Goal: Information Seeking & Learning: Learn about a topic

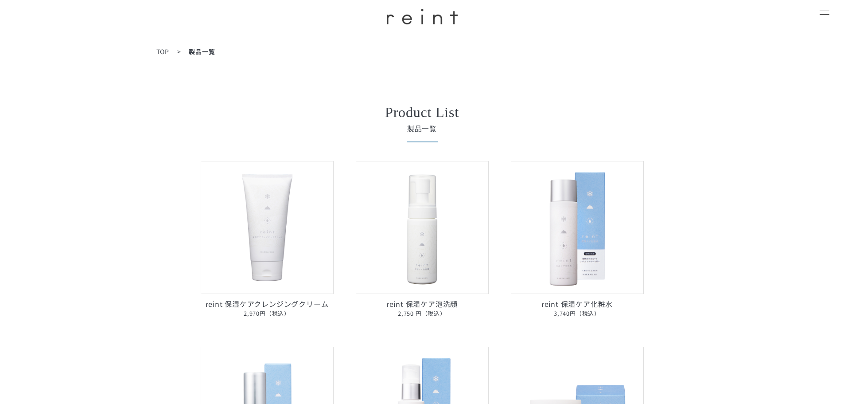
click at [436, 20] on img at bounding box center [422, 17] width 71 height 16
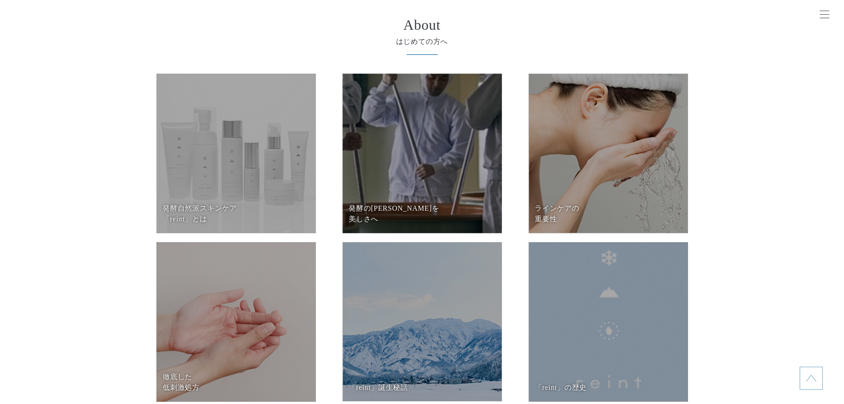
scroll to position [3676, 0]
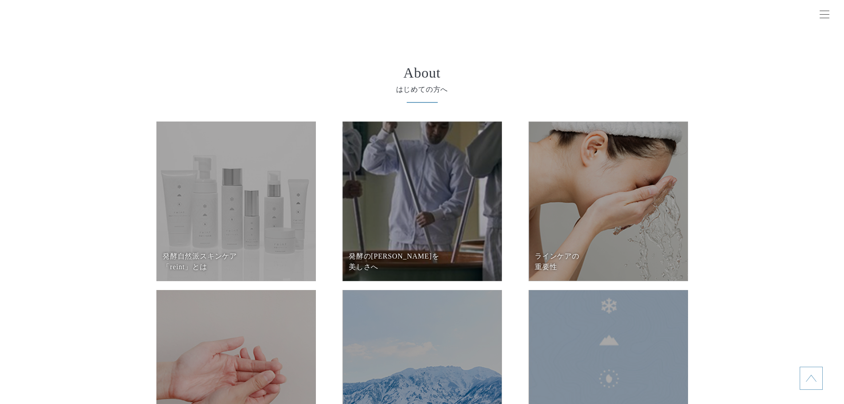
click at [227, 180] on dd at bounding box center [235, 200] width 159 height 159
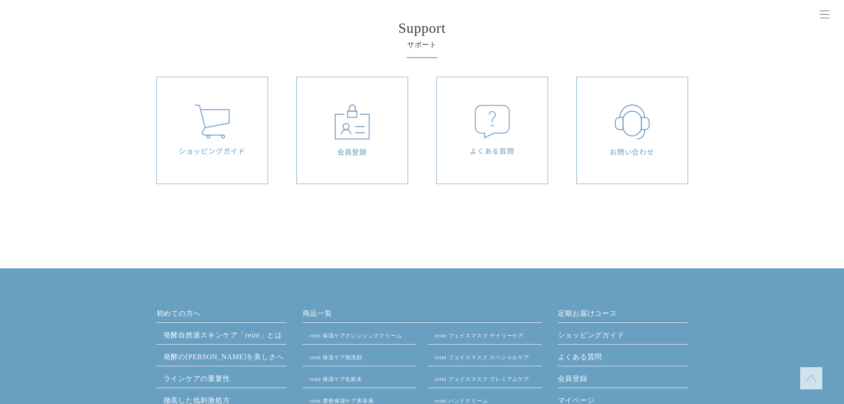
scroll to position [3366, 0]
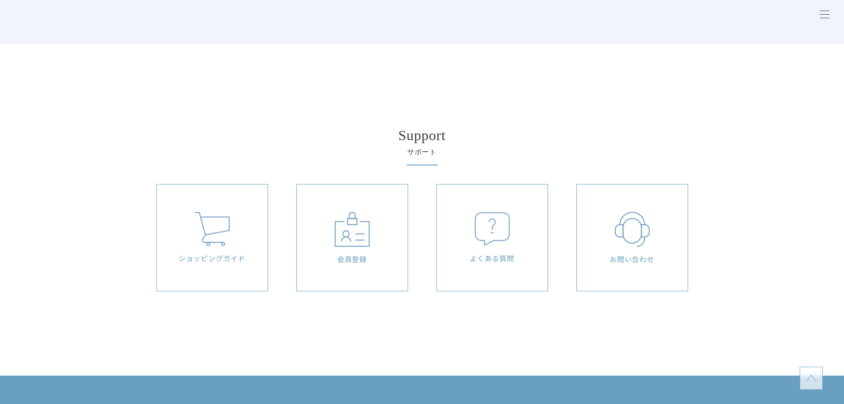
click at [815, 377] on img at bounding box center [811, 378] width 11 height 11
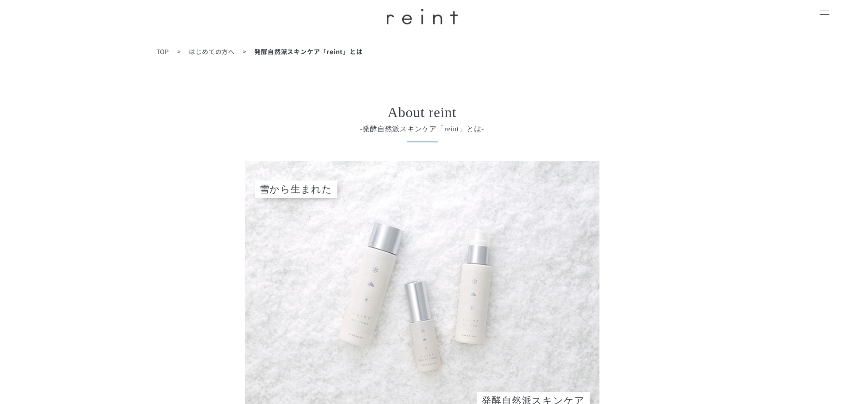
click at [215, 54] on span "はじめての方へ" at bounding box center [212, 51] width 46 height 9
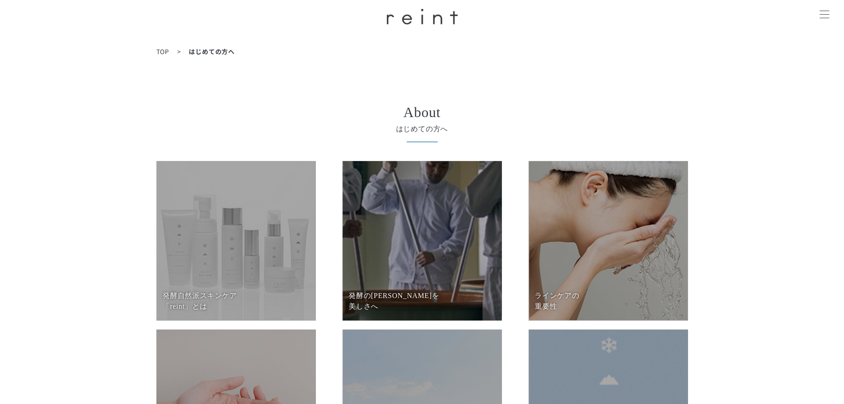
click at [369, 215] on dd at bounding box center [421, 240] width 159 height 159
click at [235, 260] on dd at bounding box center [235, 240] width 159 height 159
click at [574, 272] on dd at bounding box center [607, 240] width 159 height 159
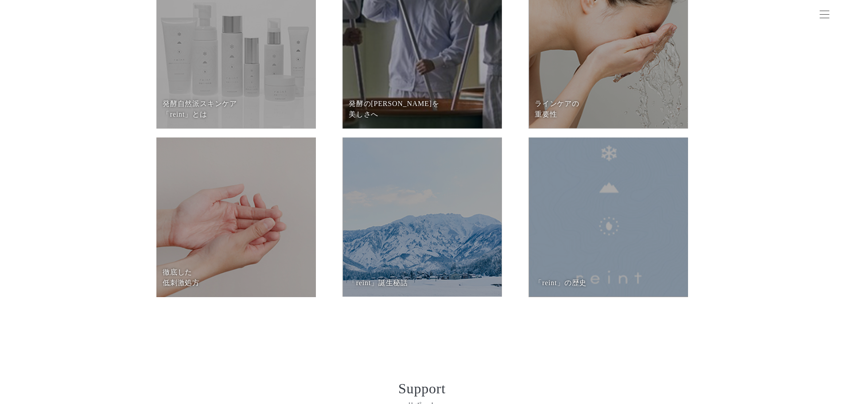
scroll to position [266, 0]
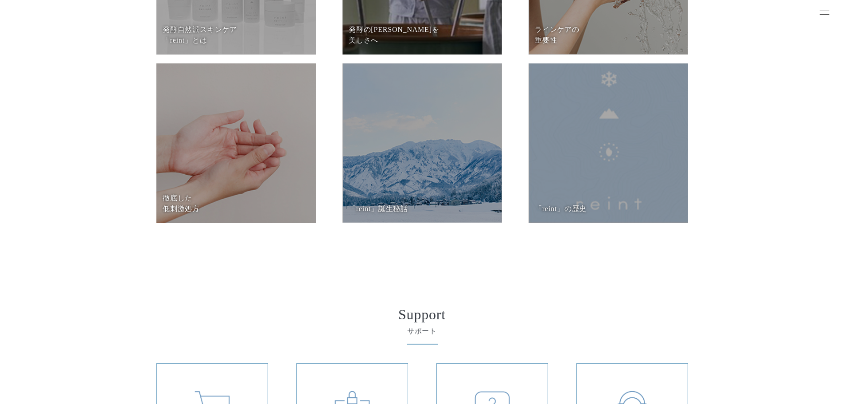
click at [251, 147] on dd at bounding box center [235, 142] width 159 height 159
click at [465, 108] on dd at bounding box center [421, 142] width 159 height 159
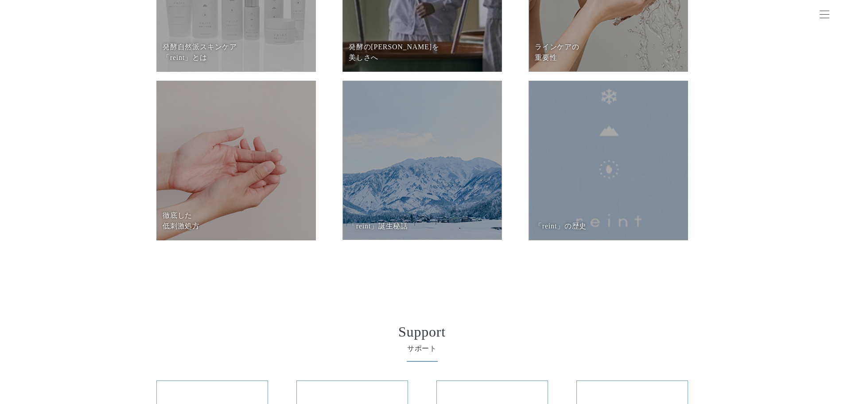
scroll to position [221, 0]
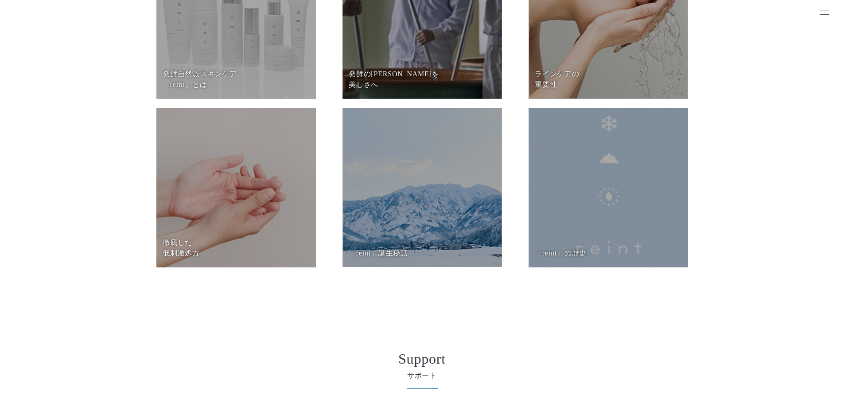
click at [593, 136] on dd at bounding box center [607, 187] width 159 height 159
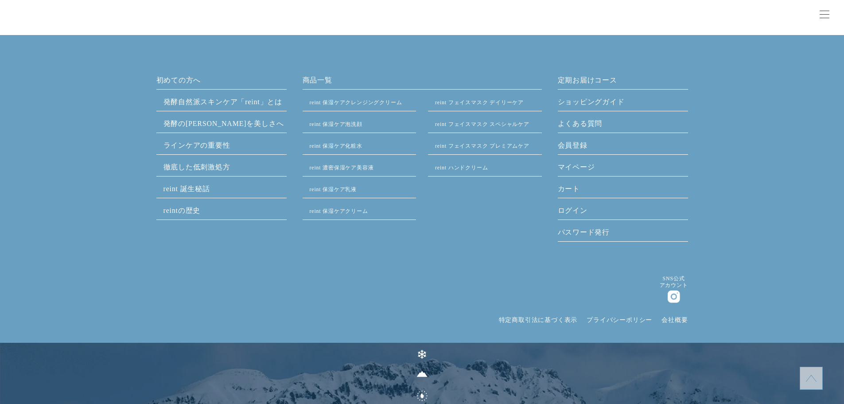
scroll to position [825, 0]
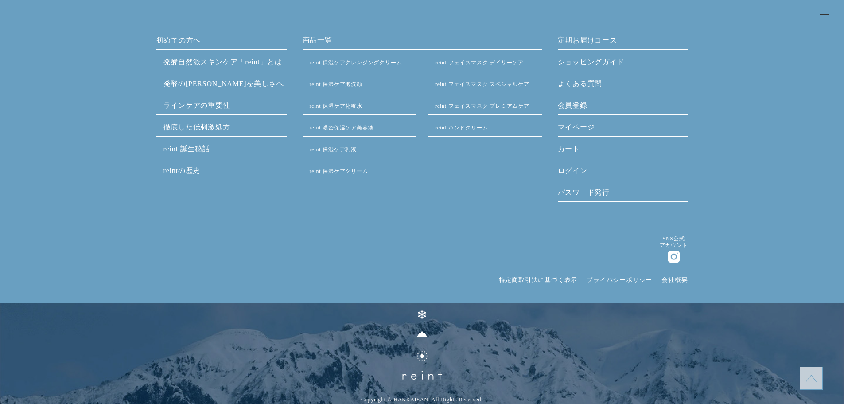
click at [794, 370] on p at bounding box center [422, 353] width 844 height 101
click at [800, 374] on link at bounding box center [811, 377] width 23 height 23
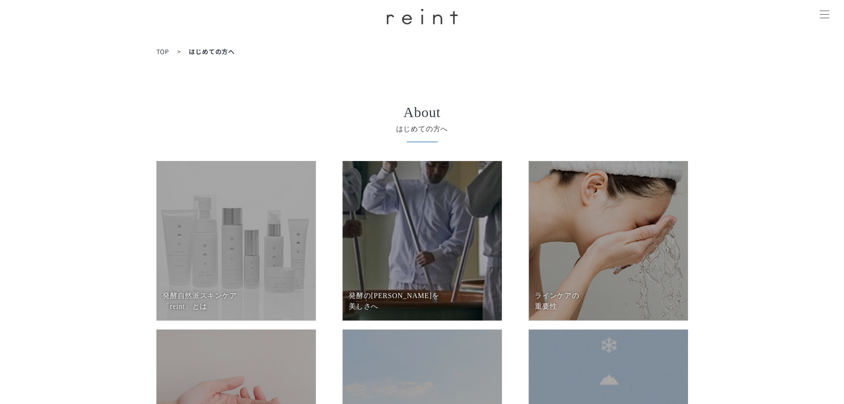
click at [427, 22] on img at bounding box center [422, 17] width 71 height 16
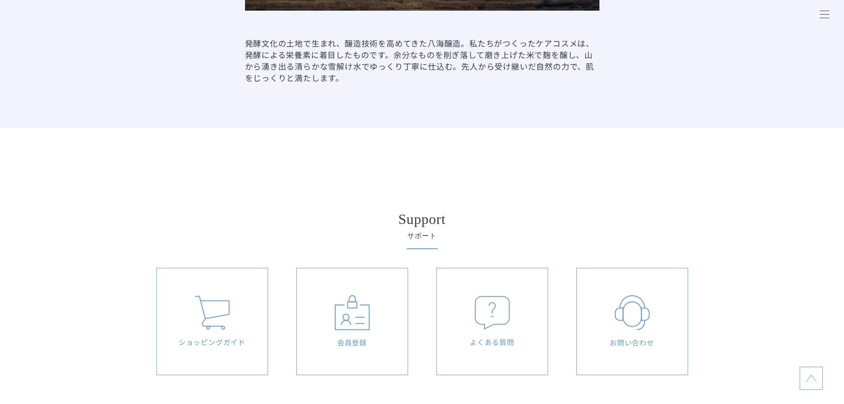
scroll to position [1483, 0]
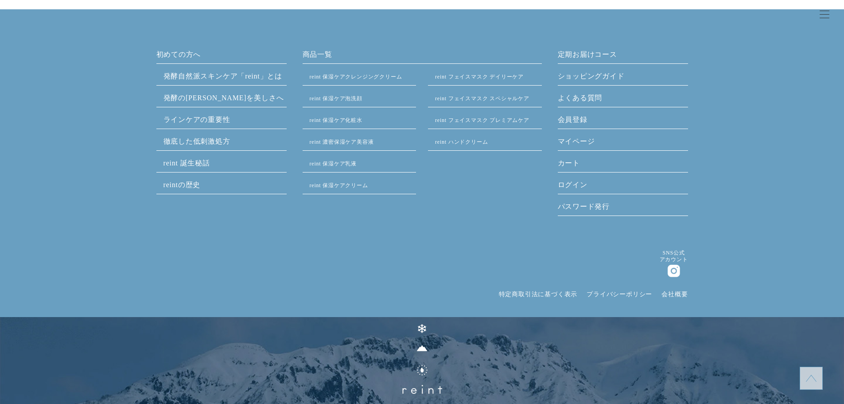
scroll to position [3735, 0]
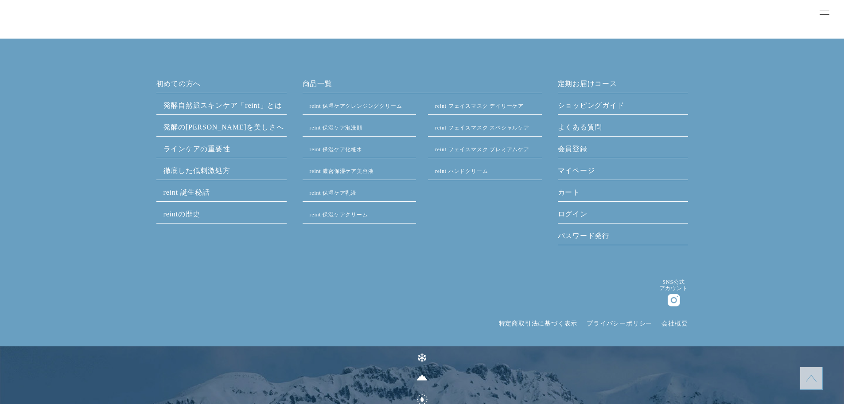
scroll to position [2308, 0]
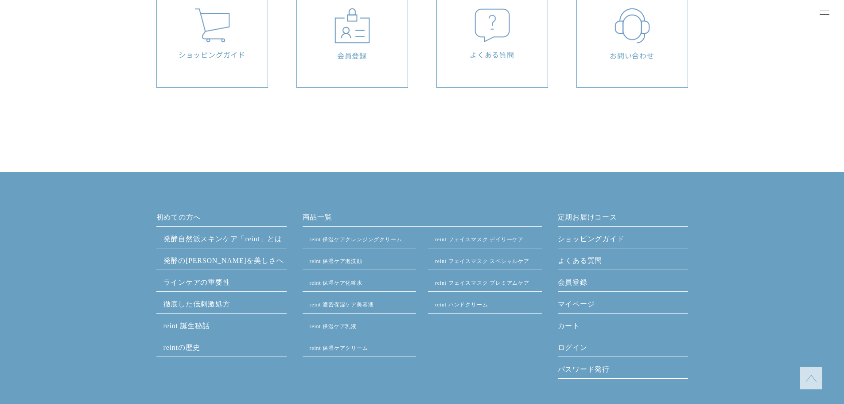
scroll to position [2392, 0]
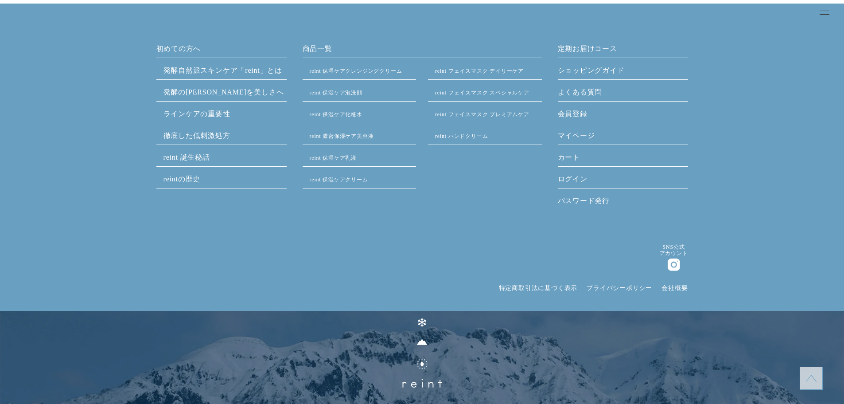
scroll to position [2704, 0]
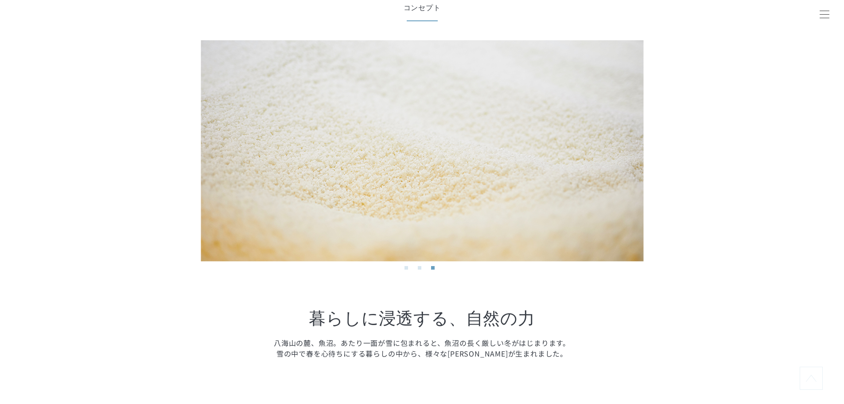
scroll to position [664, 0]
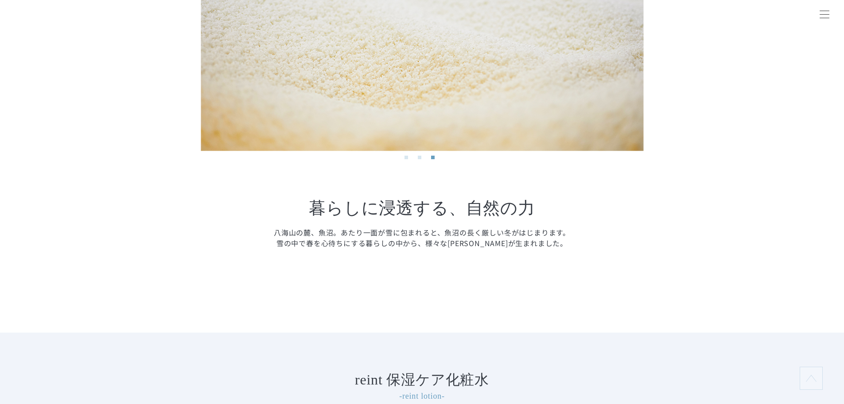
drag, startPoint x: 415, startPoint y: 44, endPoint x: 527, endPoint y: 53, distance: 112.0
click at [514, 52] on img at bounding box center [422, 40] width 443 height 221
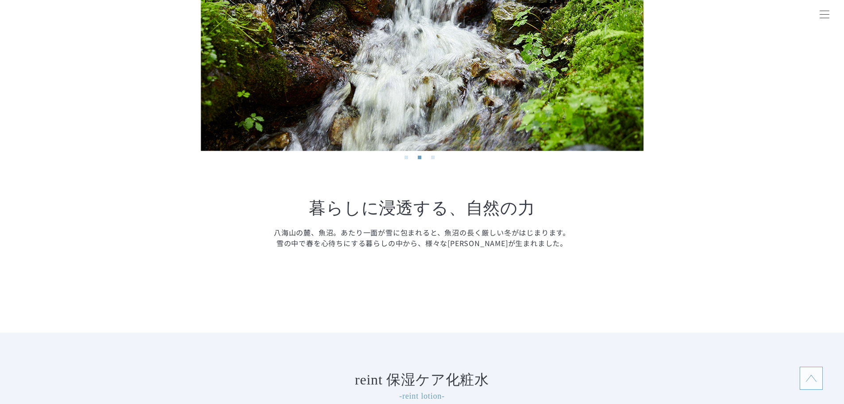
drag, startPoint x: 479, startPoint y: 88, endPoint x: 745, endPoint y: 97, distance: 266.4
click at [769, 94] on section "Concept コンセプト Previous Next 1 2 3 Previous Next 1 2 3 暮らしに浸透する、 自然の力 八海山の麓、魚沼。あ…" at bounding box center [422, 103] width 844 height 458
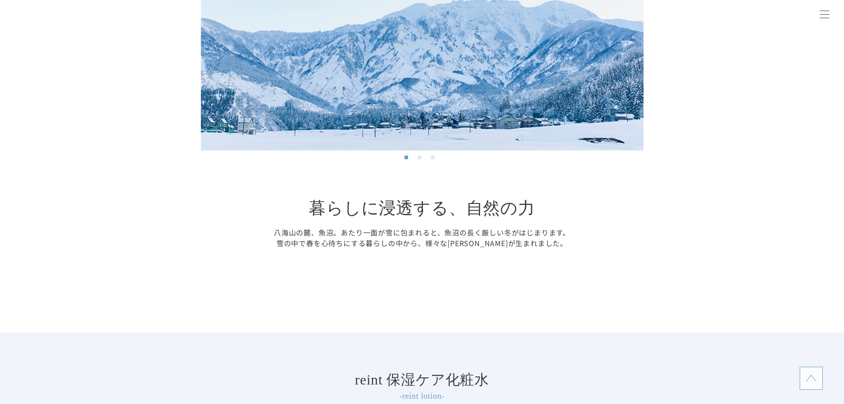
drag, startPoint x: 363, startPoint y: 95, endPoint x: 744, endPoint y: 99, distance: 380.5
click at [744, 99] on section "Concept コンセプト Previous Next 1 2 3 Previous Next 1 2 3 暮らしに浸透する、 自然の力 八海山の麓、魚沼。あ…" at bounding box center [422, 103] width 844 height 458
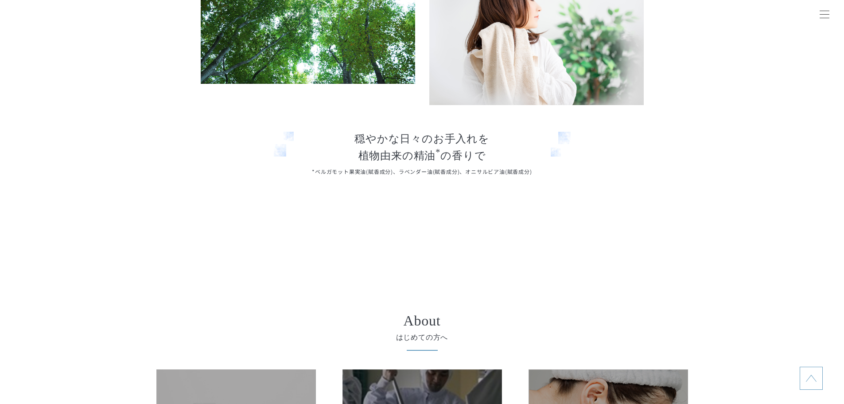
scroll to position [3588, 0]
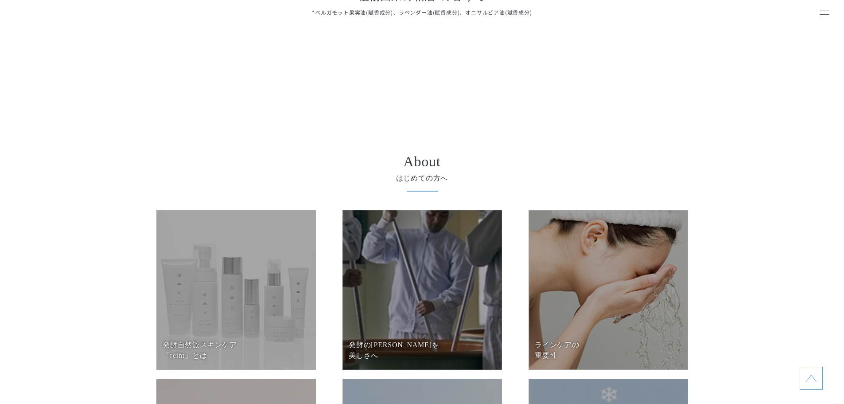
click at [420, 261] on dd at bounding box center [421, 289] width 159 height 159
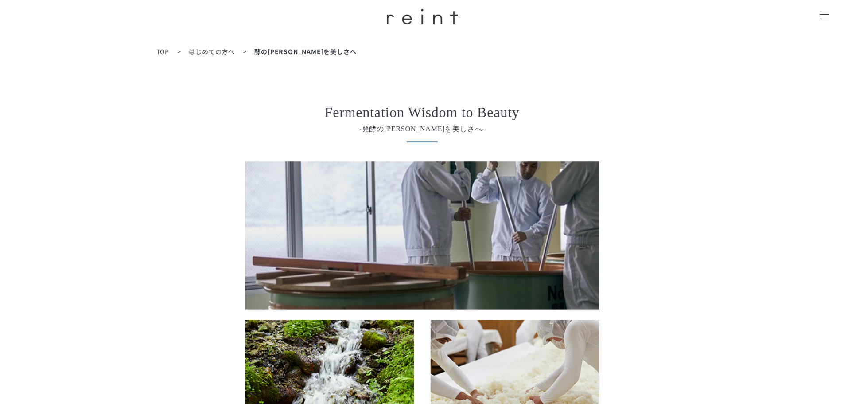
click at [412, 13] on img at bounding box center [422, 17] width 71 height 16
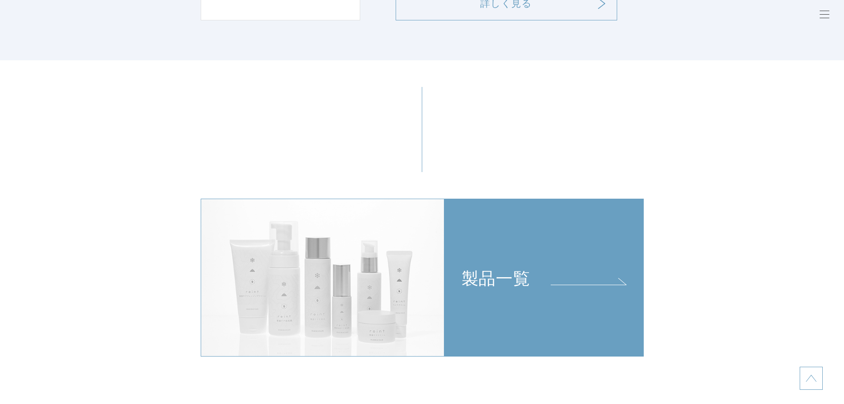
scroll to position [1949, 0]
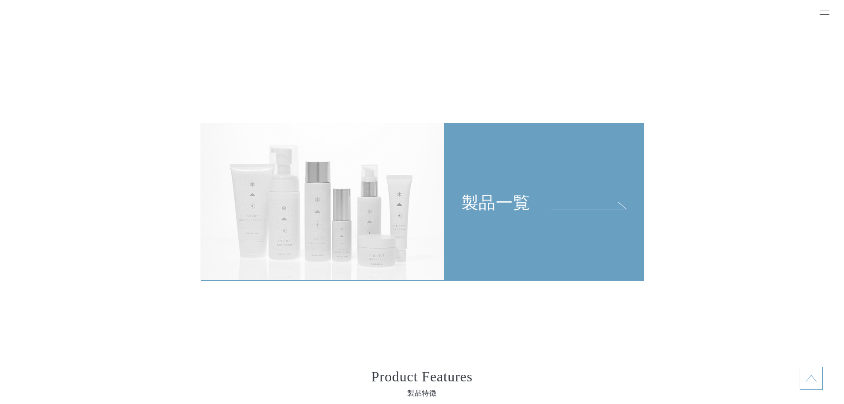
click at [512, 220] on link "製品一覧" at bounding box center [543, 202] width 199 height 158
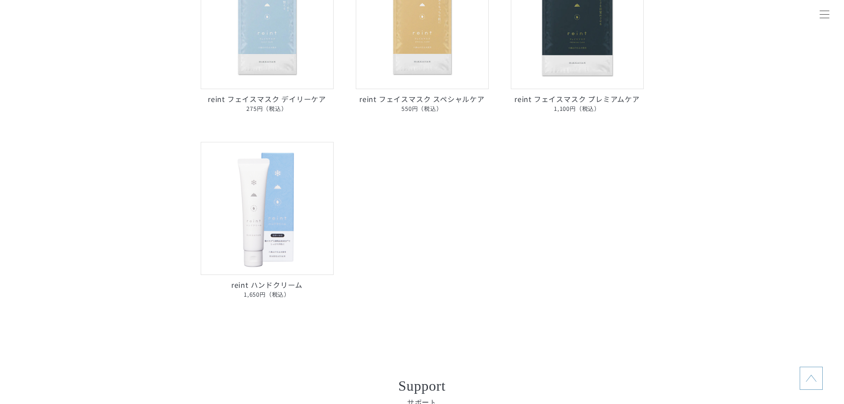
scroll to position [354, 0]
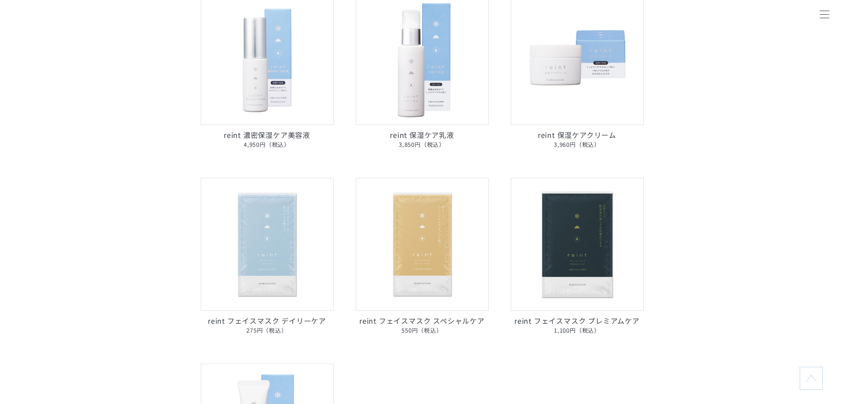
click at [253, 243] on img at bounding box center [267, 244] width 133 height 133
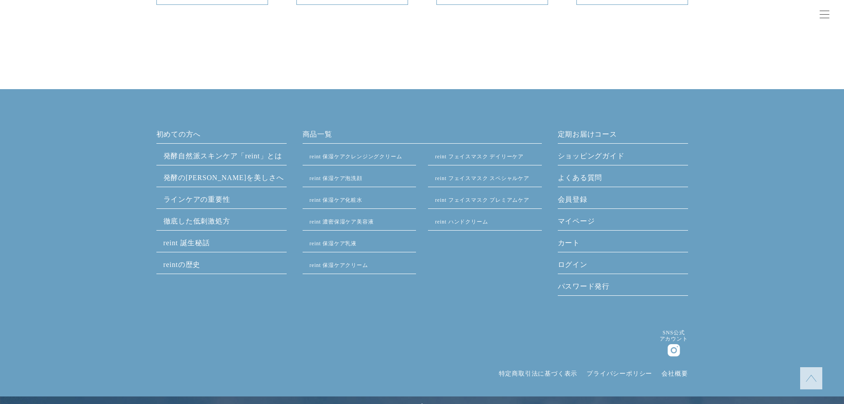
scroll to position [4494, 0]
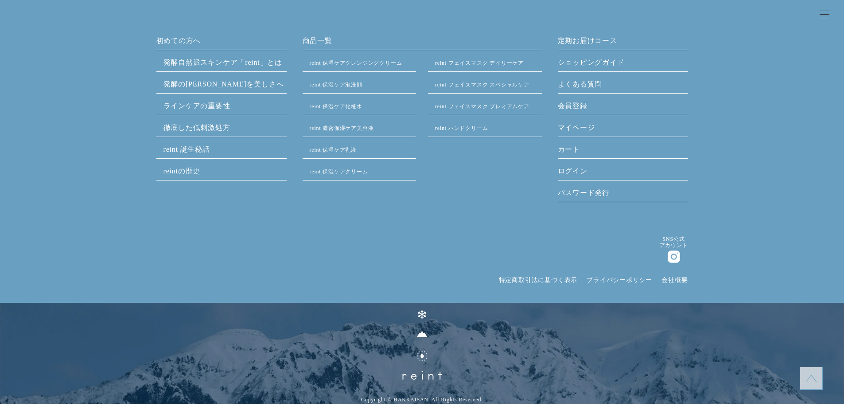
drag, startPoint x: 341, startPoint y: 232, endPoint x: 343, endPoint y: 253, distance: 20.9
click at [345, 254] on div "初めての方へ 発酵⾃然派スキンケア「reint」とは 発酵の知恵を美しさへ ラインケアの重要性 徹底した低刺激処方 reint 誕生秘話 reintの歴史 商…" at bounding box center [422, 219] width 844 height 369
